Goal: Ask a question

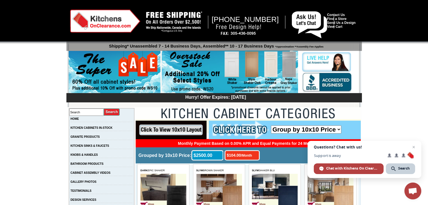
click at [401, 171] on div "Search" at bounding box center [399, 168] width 29 height 11
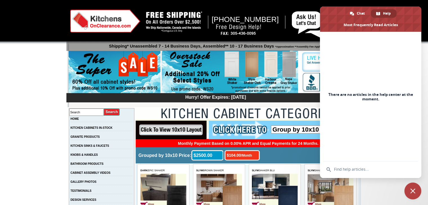
click at [398, 62] on div "There are no articles in the help center at the moment." at bounding box center [370, 97] width 101 height 130
type input "acacia wood kitchen cabinets"
click at [334, 171] on input "acacia wood kitchen cabinets" at bounding box center [370, 169] width 94 height 15
click at [379, 176] on input "acacia wood kitchen cabinets" at bounding box center [370, 169] width 94 height 15
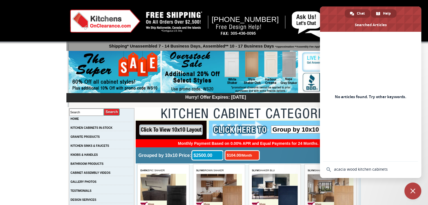
click at [359, 15] on span "Chat" at bounding box center [360, 13] width 8 height 8
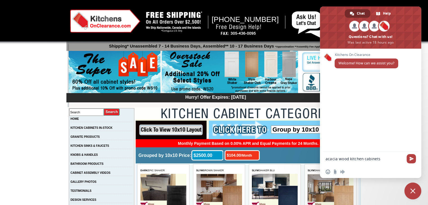
type textarea "acacia wood kitchen cabinets"
click at [411, 159] on span "Send" at bounding box center [411, 159] width 4 height 4
